Goal: Task Accomplishment & Management: Manage account settings

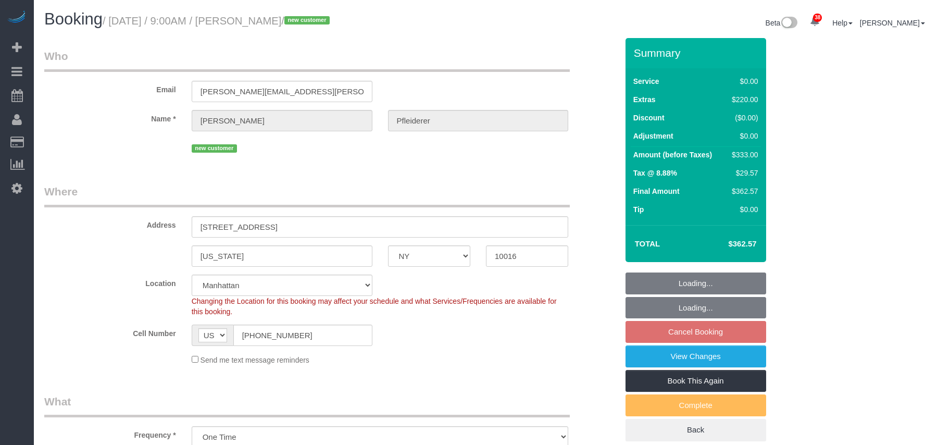
select select "NY"
select select "spot2"
select select "number:57"
select select "number:74"
select select "number:15"
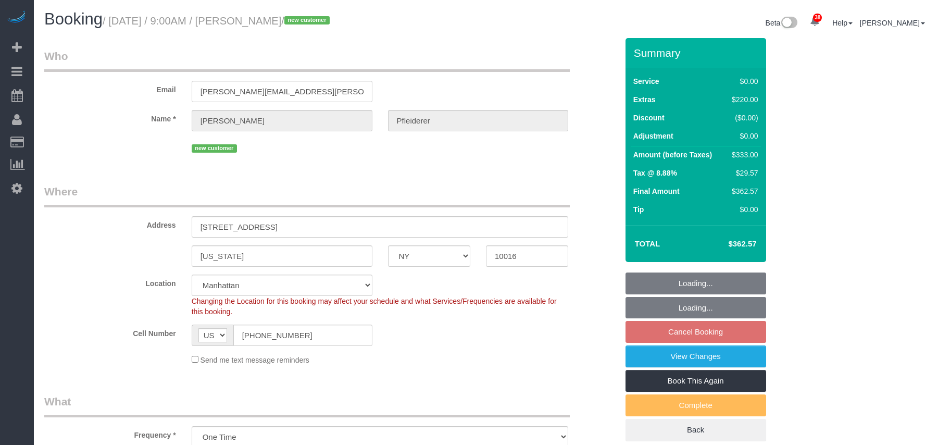
select select "number:5"
select select "object:1068"
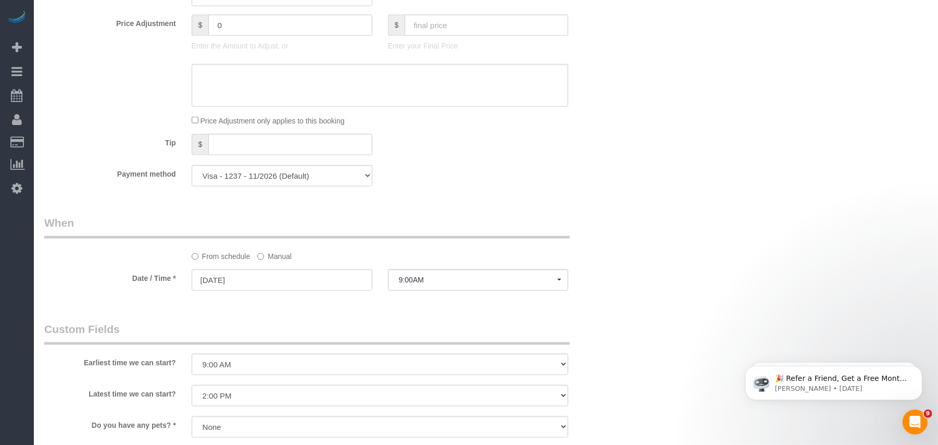
scroll to position [1250, 0]
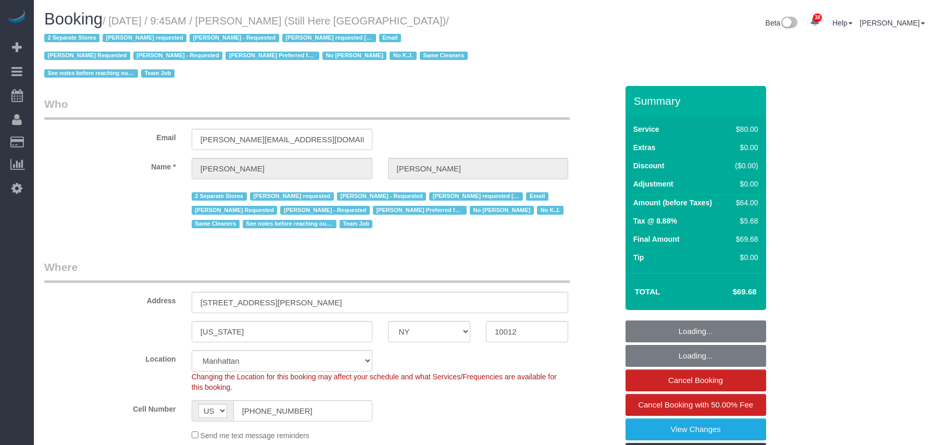
select select "NY"
select select "string:stripe-pm_1Oyz8t4VGloSiKo71skqOF54"
select select "number:89"
select select "number:90"
select select "number:15"
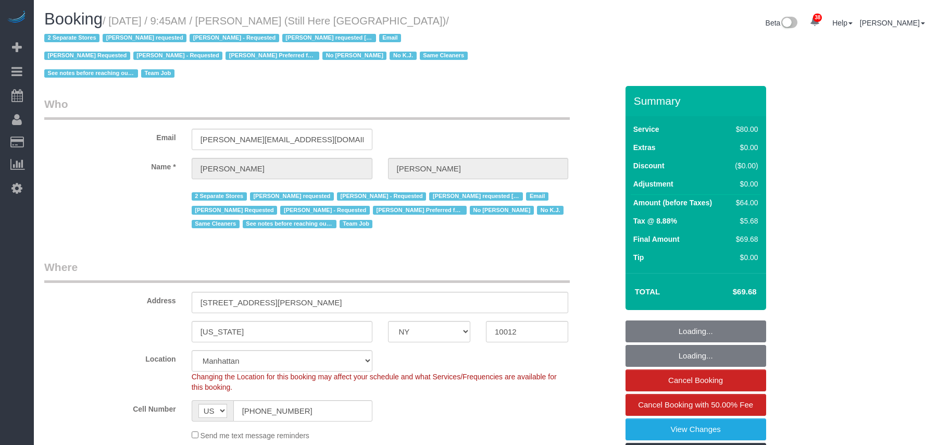
select select "number:5"
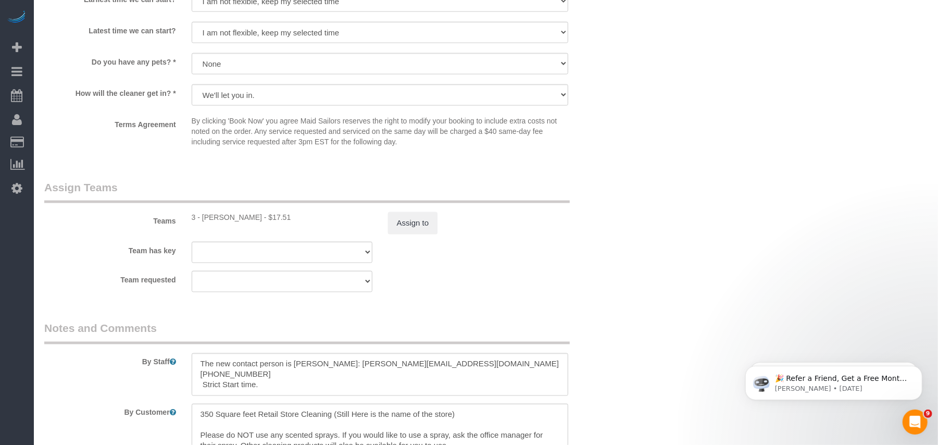
scroll to position [1190, 0]
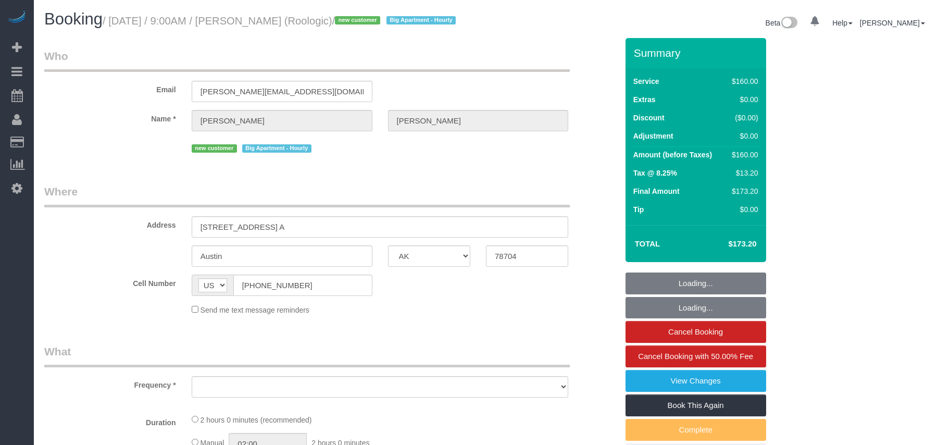
select select "[GEOGRAPHIC_DATA]"
select select "number:89"
select select "number:90"
select select "number:15"
select select "number:5"
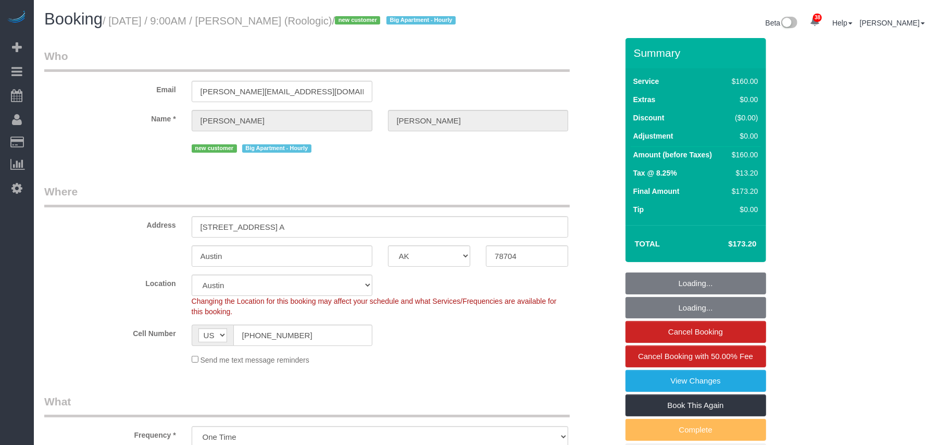
select select "object:1142"
select select "string:stripe-pm_1SHV9W4VGloSiKo7LXBcipxc"
select select
select select "object:1146"
select select "spot41"
